Goal: Task Accomplishment & Management: Manage account settings

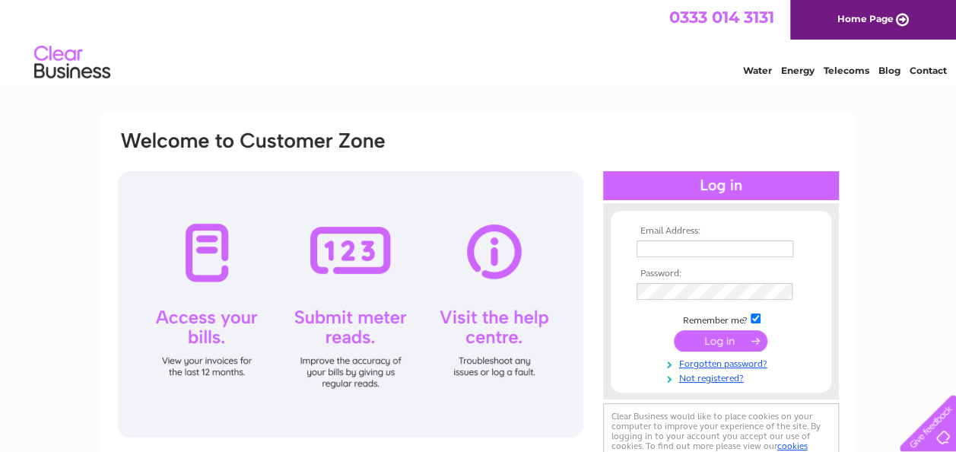
type input "admin.marc@btconnect.com"
click at [719, 338] on input "submit" at bounding box center [721, 340] width 94 height 21
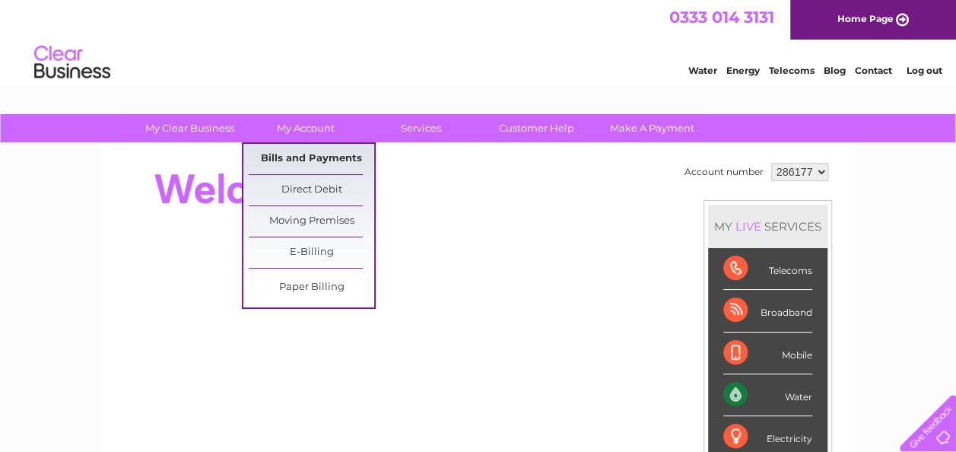
click at [335, 157] on link "Bills and Payments" at bounding box center [311, 159] width 125 height 30
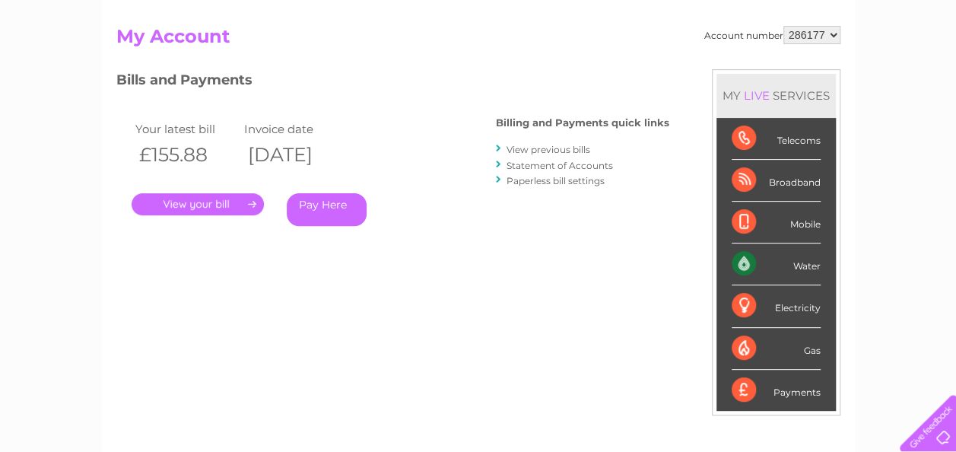
scroll to position [152, 0]
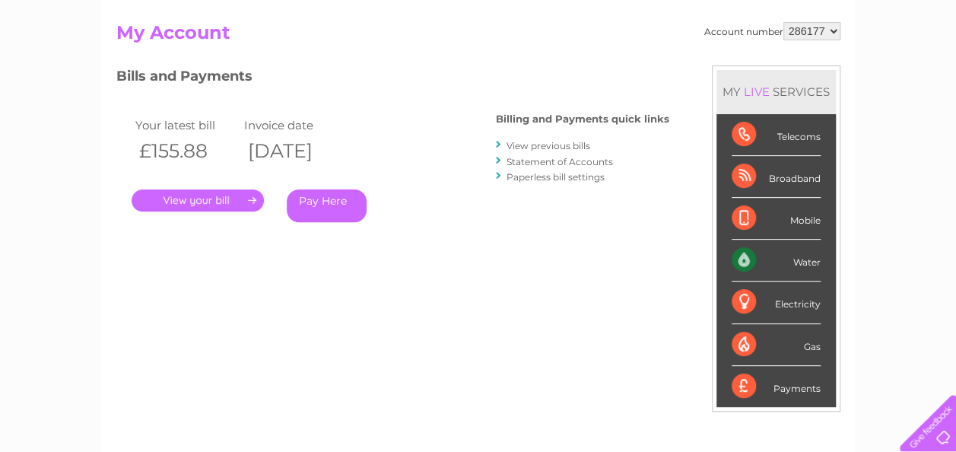
click at [584, 145] on link "View previous bills" at bounding box center [549, 145] width 84 height 11
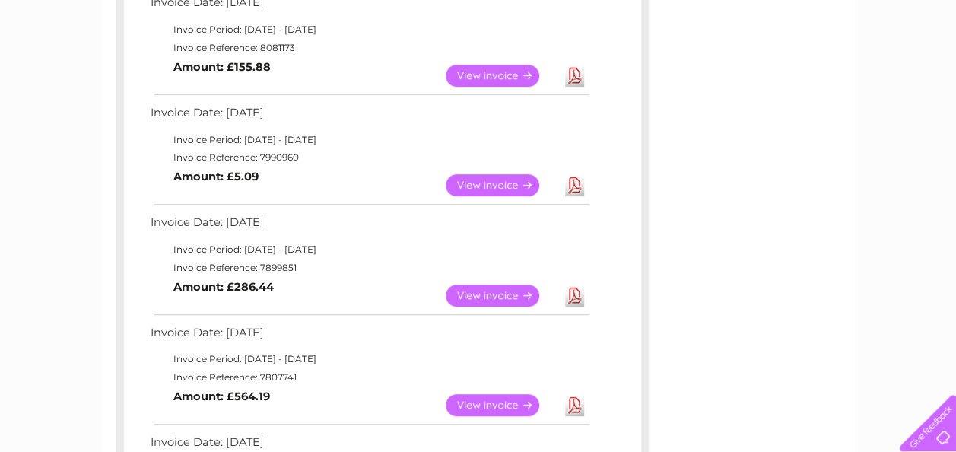
scroll to position [380, 0]
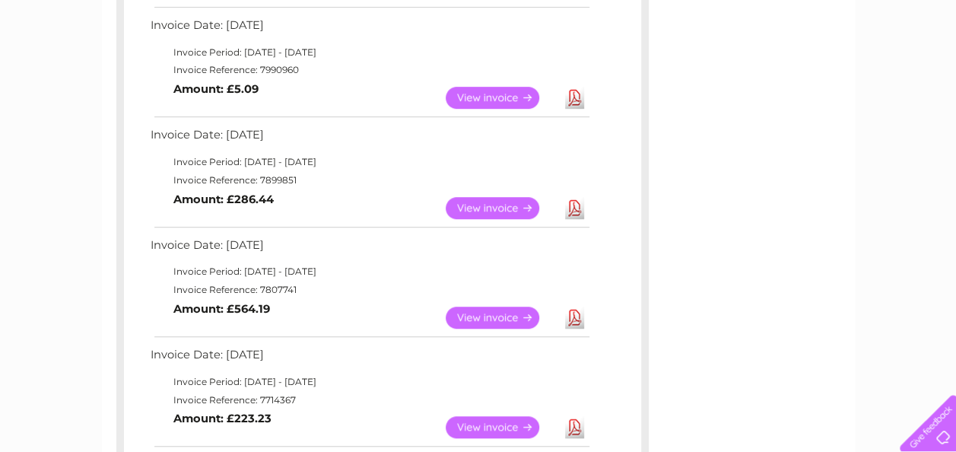
click at [490, 202] on link "View" at bounding box center [502, 208] width 112 height 22
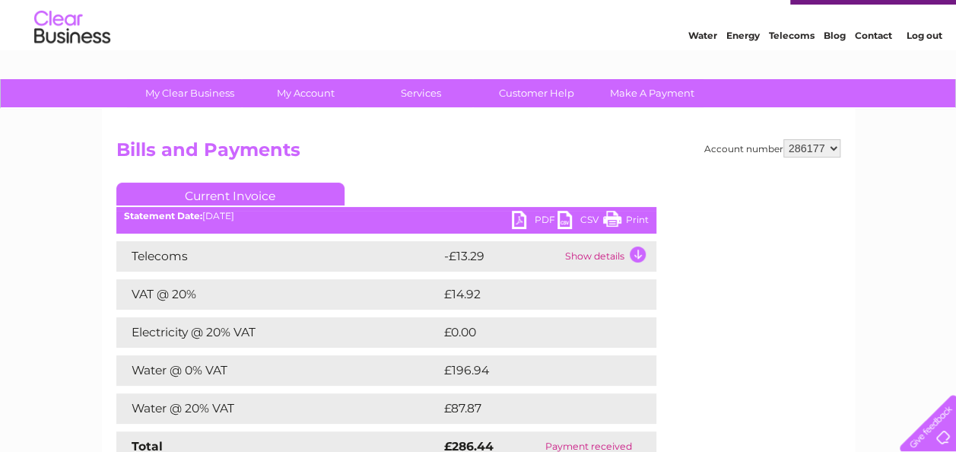
scroll to position [152, 0]
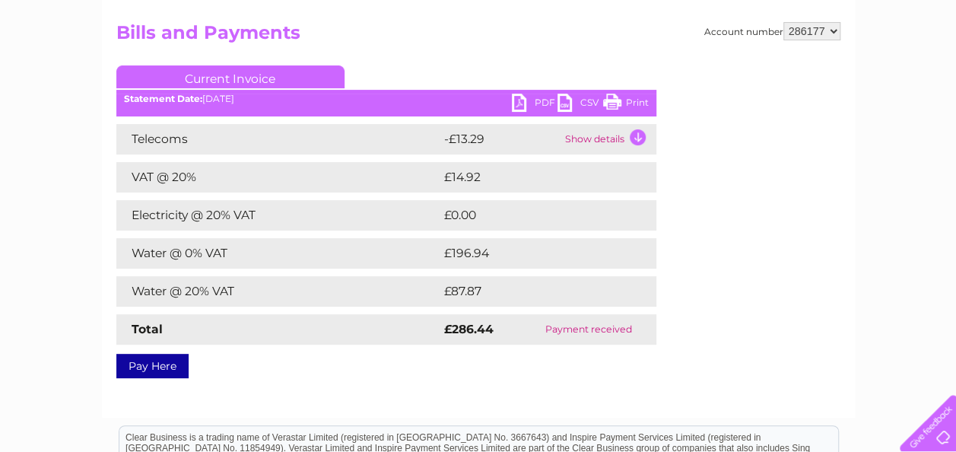
click at [643, 100] on link "Print" at bounding box center [626, 105] width 46 height 22
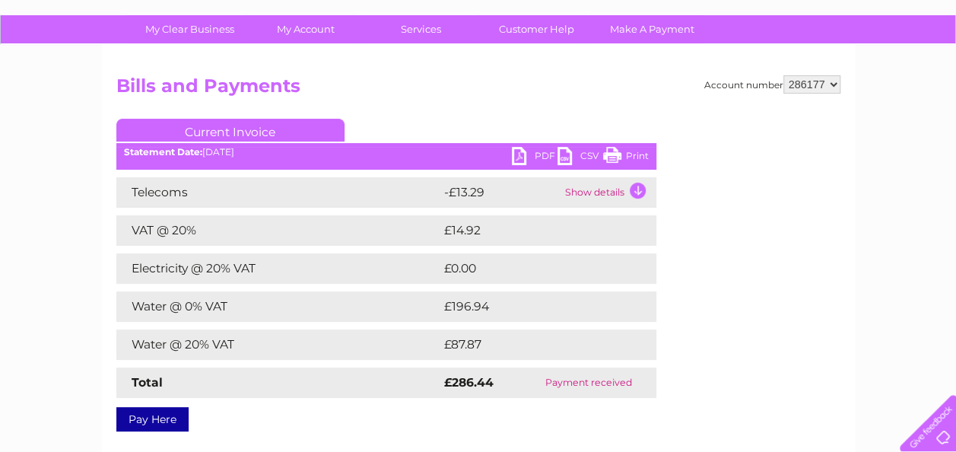
scroll to position [76, 0]
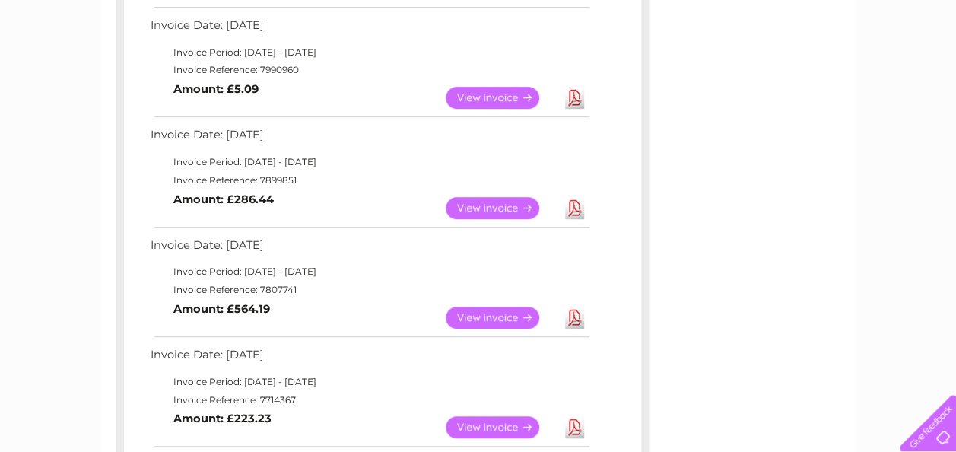
click at [499, 316] on link "View" at bounding box center [502, 317] width 112 height 22
